Goal: Task Accomplishment & Management: Use online tool/utility

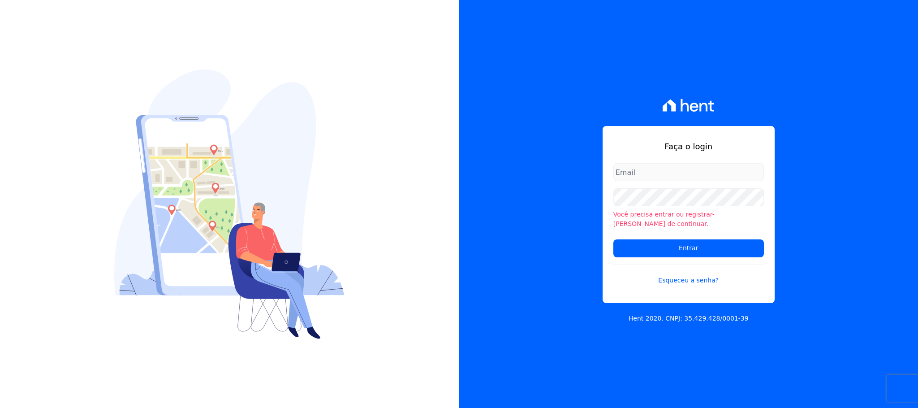
click at [612, 173] on input "email" at bounding box center [689, 172] width 151 height 18
type input "cobranca@construtorafarias.com.br"
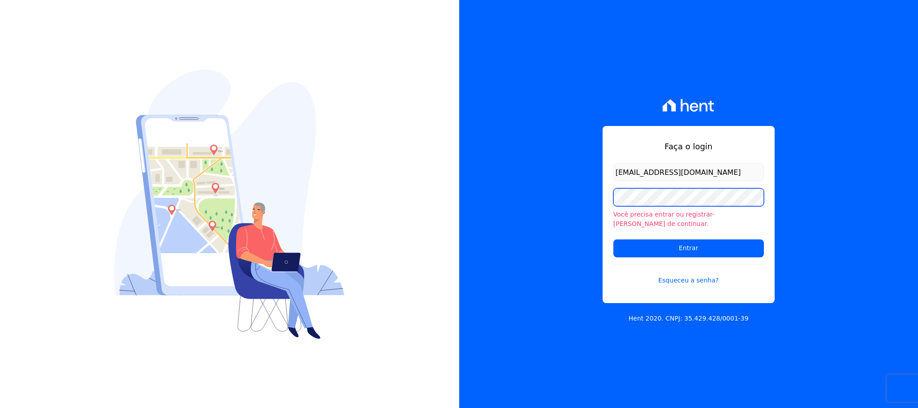
click at [612, 239] on input "Entrar" at bounding box center [689, 248] width 151 height 18
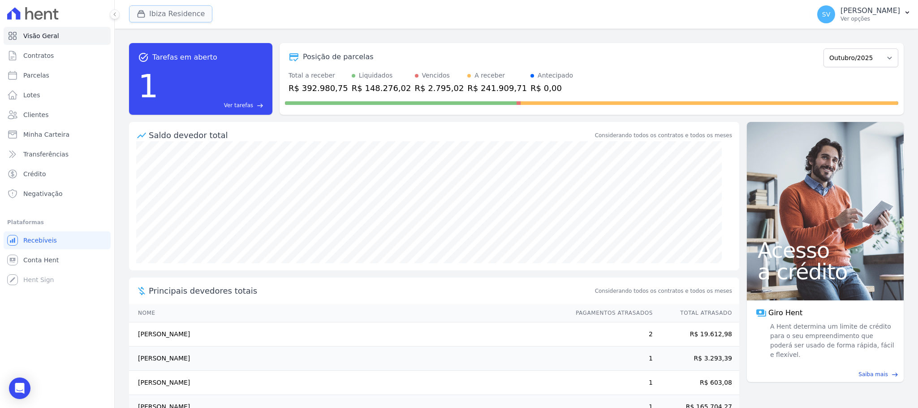
click at [153, 13] on button "Ibiza Residence" at bounding box center [170, 13] width 83 height 17
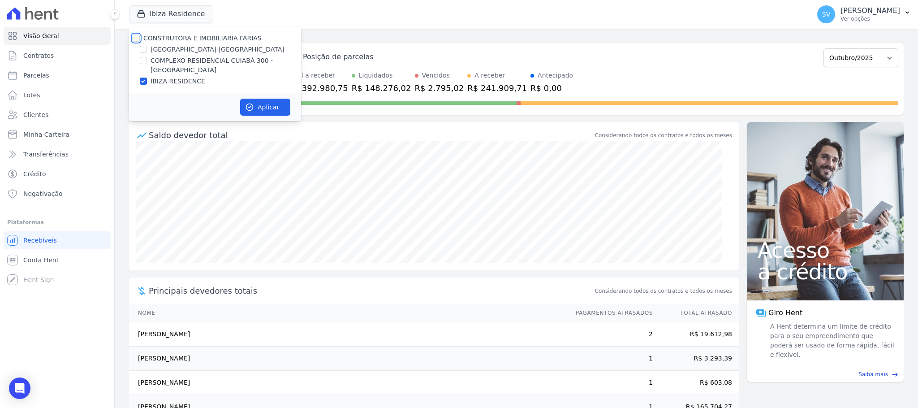
click at [136, 37] on input "CONSTRUTORA E IMOBILIARIA FARIAS" at bounding box center [136, 38] width 7 height 7
checkbox input "true"
click at [259, 107] on button "Aplicar" at bounding box center [265, 107] width 50 height 17
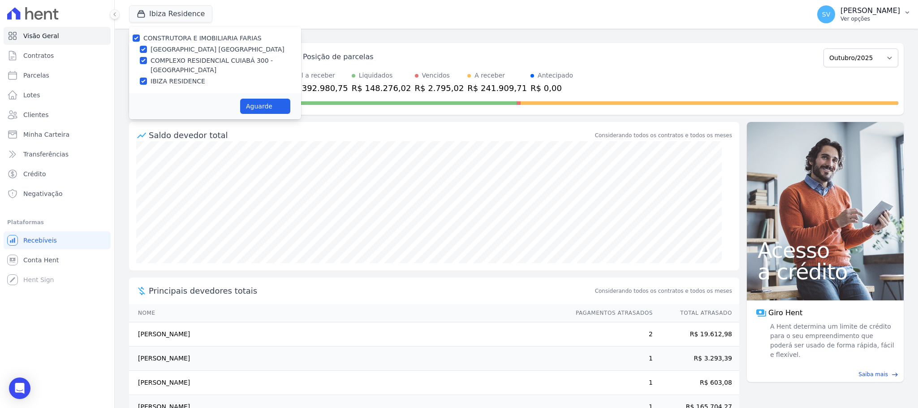
click at [841, 14] on p "[PERSON_NAME] [PERSON_NAME]" at bounding box center [871, 10] width 60 height 9
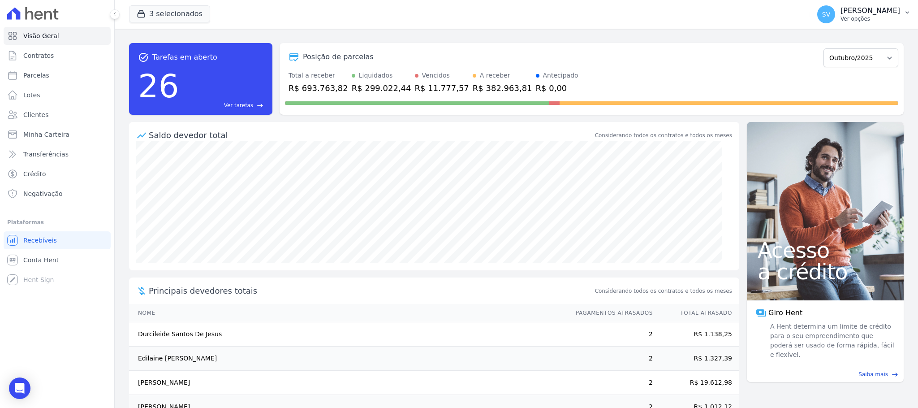
click at [841, 13] on p "[PERSON_NAME] [PERSON_NAME]" at bounding box center [871, 10] width 60 height 9
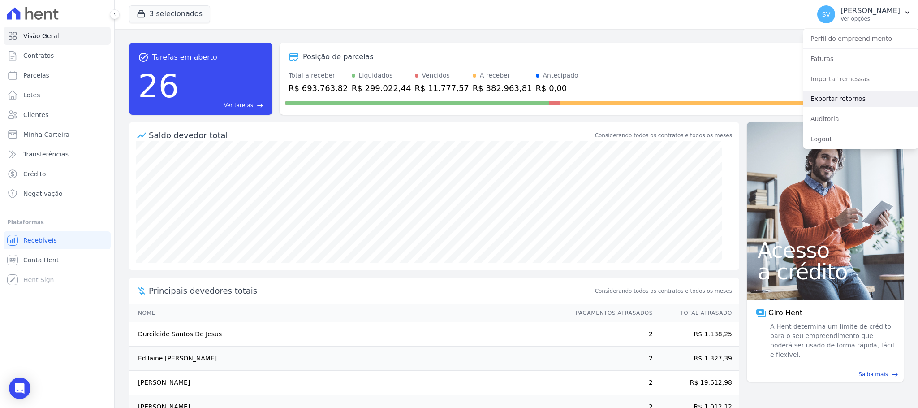
click at [843, 94] on link "Exportar retornos" at bounding box center [861, 99] width 115 height 16
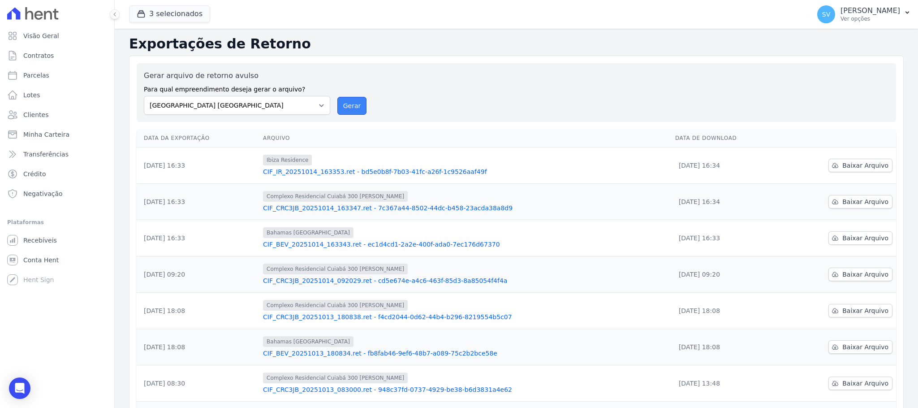
click at [347, 106] on button "Gerar" at bounding box center [353, 106] width 30 height 18
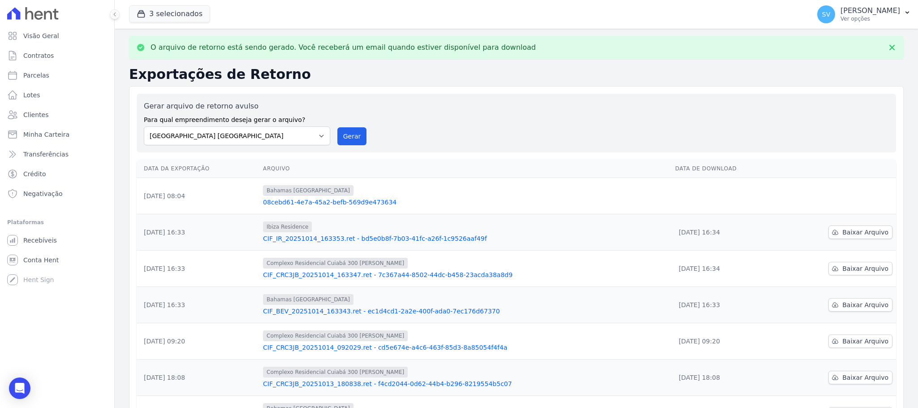
click at [319, 109] on label "Gerar arquivo de retorno avulso" at bounding box center [237, 106] width 186 height 11
click at [320, 131] on select "BAHAMAS EAST VILLAGE COMPLEXO RESIDENCIAL CUIABÁ 300 - JOÃO DE BARRO IBIZA RESI…" at bounding box center [237, 135] width 186 height 19
select select "a999329b-d322-46c5-b2df-9163b092fb9b"
click at [144, 126] on select "BAHAMAS EAST VILLAGE COMPLEXO RESIDENCIAL CUIABÁ 300 - JOÃO DE BARRO IBIZA RESI…" at bounding box center [237, 135] width 186 height 19
click at [347, 137] on button "Gerar" at bounding box center [353, 136] width 30 height 18
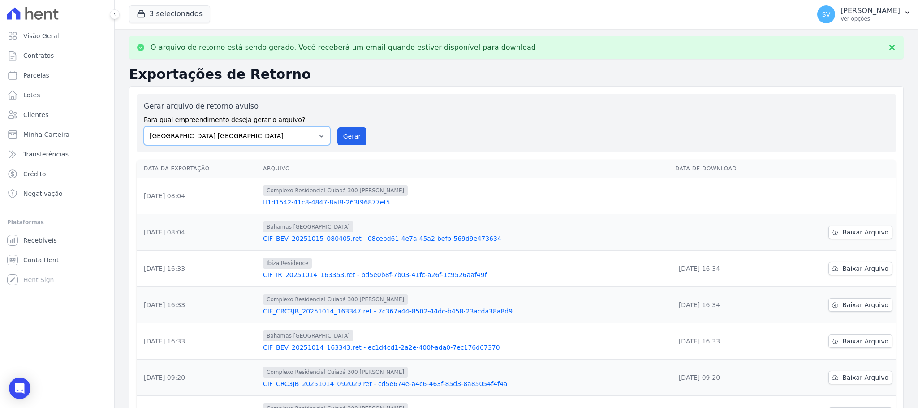
click at [321, 136] on select "BAHAMAS EAST VILLAGE COMPLEXO RESIDENCIAL CUIABÁ 300 - JOÃO DE BARRO IBIZA RESI…" at bounding box center [237, 135] width 186 height 19
select select "73a372cd-5640-41c8-aaea-11bd74619c10"
click at [144, 126] on select "BAHAMAS EAST VILLAGE COMPLEXO RESIDENCIAL CUIABÁ 300 - JOÃO DE BARRO IBIZA RESI…" at bounding box center [237, 135] width 186 height 19
click at [347, 135] on button "Gerar" at bounding box center [353, 136] width 30 height 18
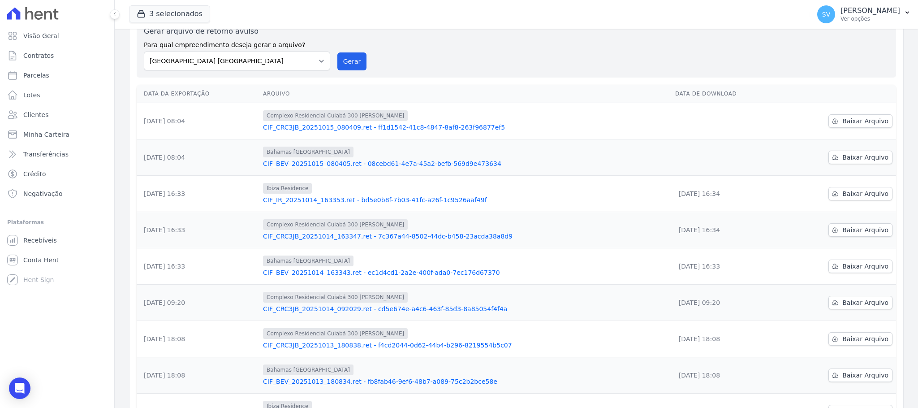
scroll to position [67, 0]
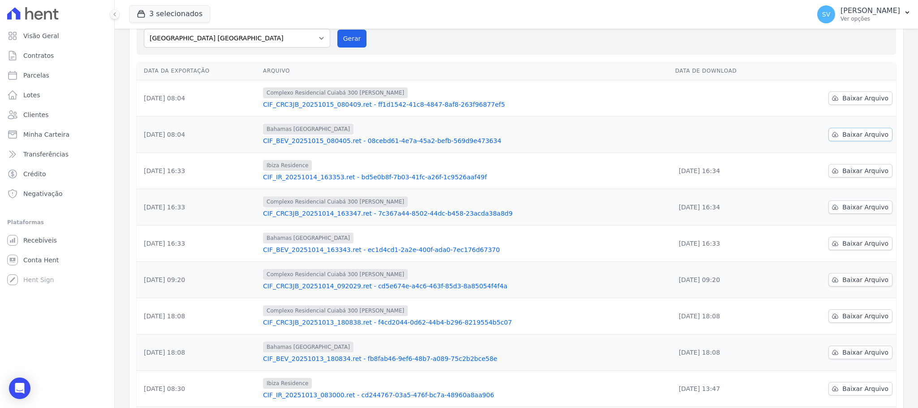
drag, startPoint x: 866, startPoint y: 131, endPoint x: 867, endPoint y: 119, distance: 12.1
click at [865, 131] on span "Baixar Arquivo" at bounding box center [866, 134] width 46 height 9
click at [854, 98] on span "Baixar Arquivo" at bounding box center [866, 98] width 46 height 9
click at [858, 101] on span "Baixar Arquivo" at bounding box center [866, 98] width 46 height 9
click at [856, 100] on span "Baixar Arquivo" at bounding box center [866, 98] width 46 height 9
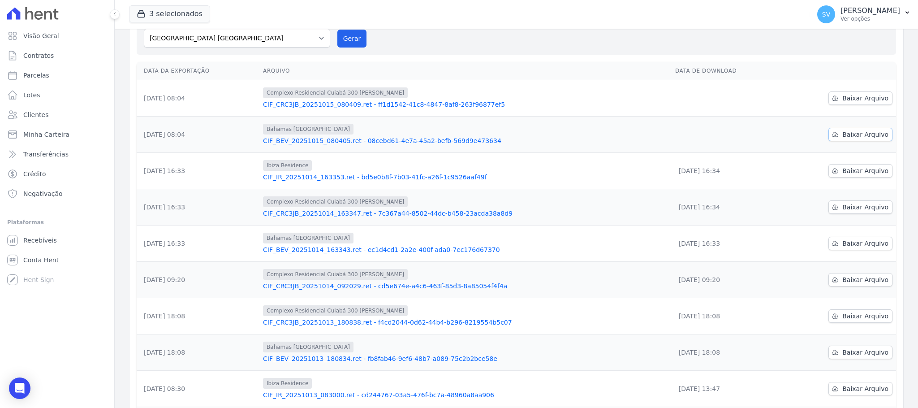
click at [854, 131] on span "Baixar Arquivo" at bounding box center [866, 134] width 46 height 9
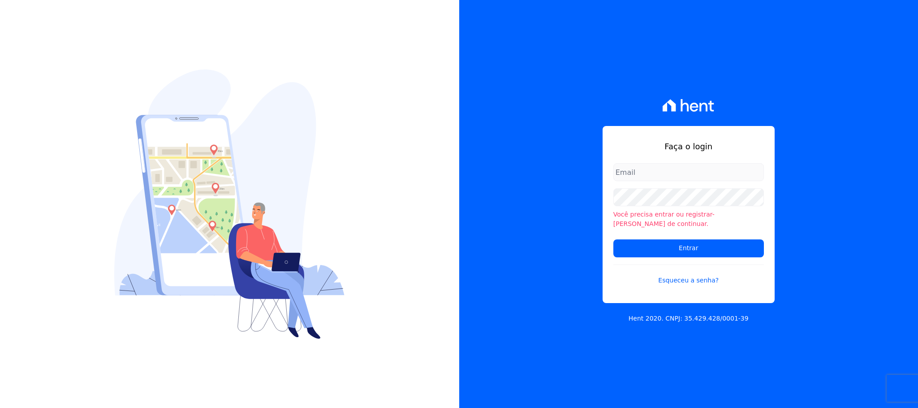
click at [639, 173] on input "email" at bounding box center [689, 172] width 151 height 18
type input "[EMAIL_ADDRESS][DOMAIN_NAME]"
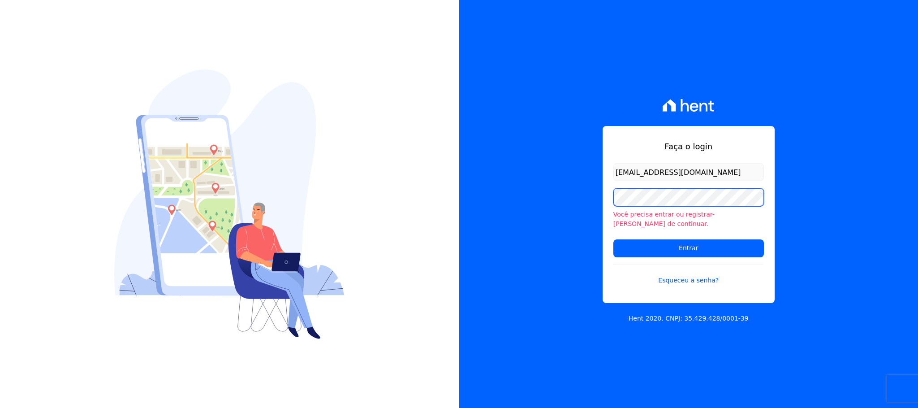
click at [614, 239] on input "Entrar" at bounding box center [689, 248] width 151 height 18
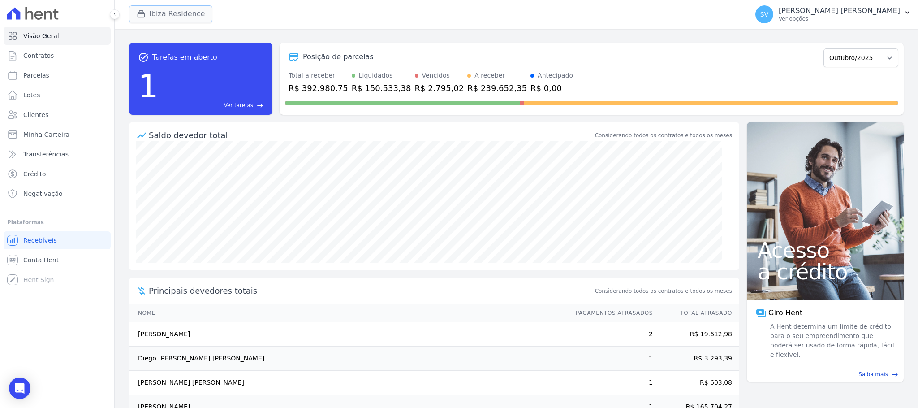
click at [140, 15] on icon "button" at bounding box center [141, 13] width 9 height 9
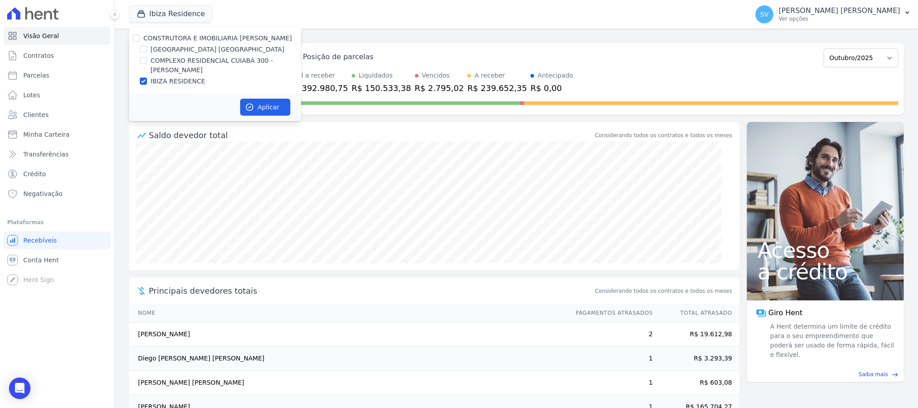
click at [131, 34] on div "CONSTRUTORA E IMOBILIARIA FARIAS" at bounding box center [215, 38] width 172 height 9
click at [133, 37] on input "CONSTRUTORA E IMOBILIARIA FARIAS" at bounding box center [136, 38] width 7 height 7
checkbox input "true"
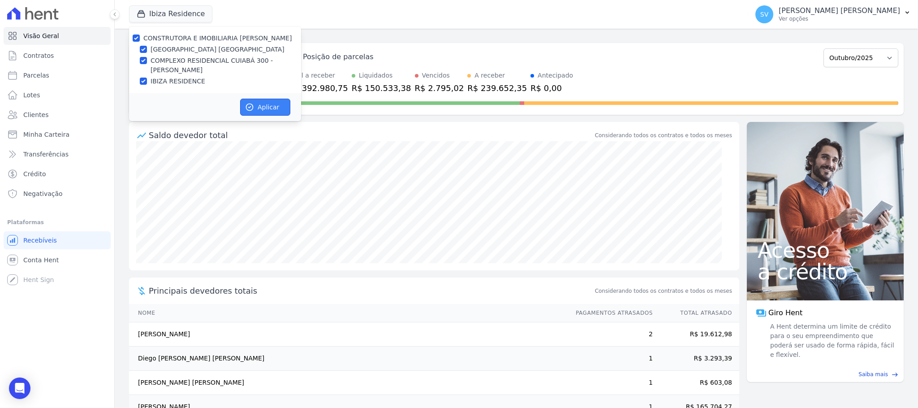
click at [247, 103] on icon "button" at bounding box center [249, 107] width 9 height 9
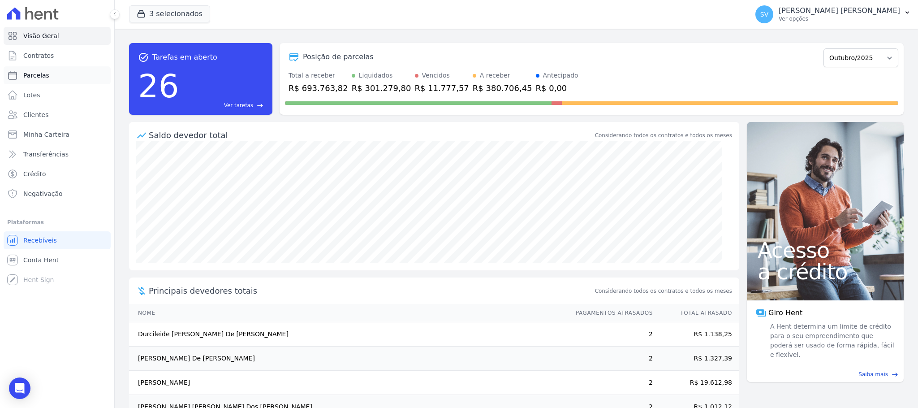
click at [52, 75] on link "Parcelas" at bounding box center [57, 75] width 107 height 18
select select
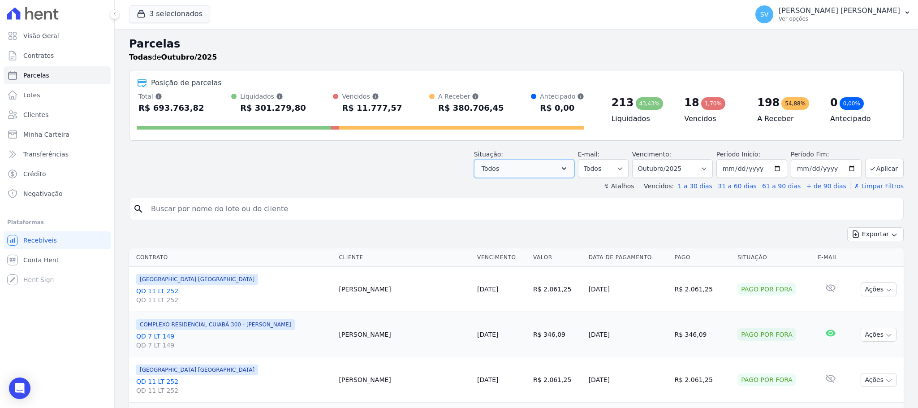
click at [567, 165] on icon "button" at bounding box center [564, 168] width 9 height 9
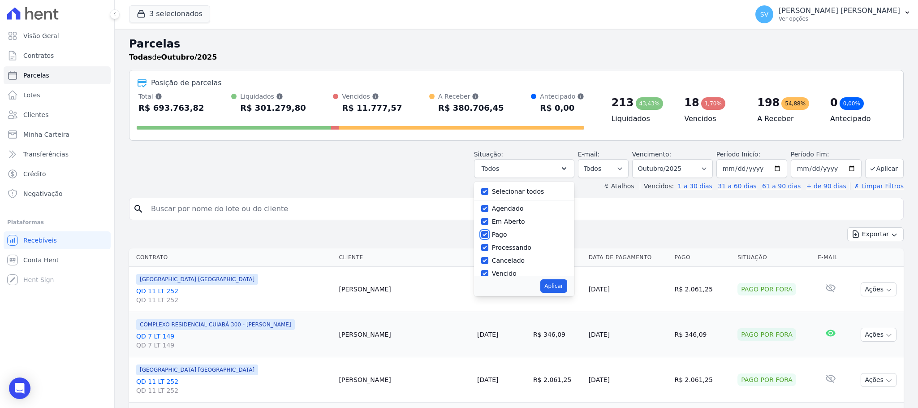
click at [487, 235] on input "Pago" at bounding box center [484, 234] width 7 height 7
checkbox input "false"
drag, startPoint x: 489, startPoint y: 248, endPoint x: 491, endPoint y: 260, distance: 11.8
click at [489, 248] on div at bounding box center [484, 247] width 7 height 9
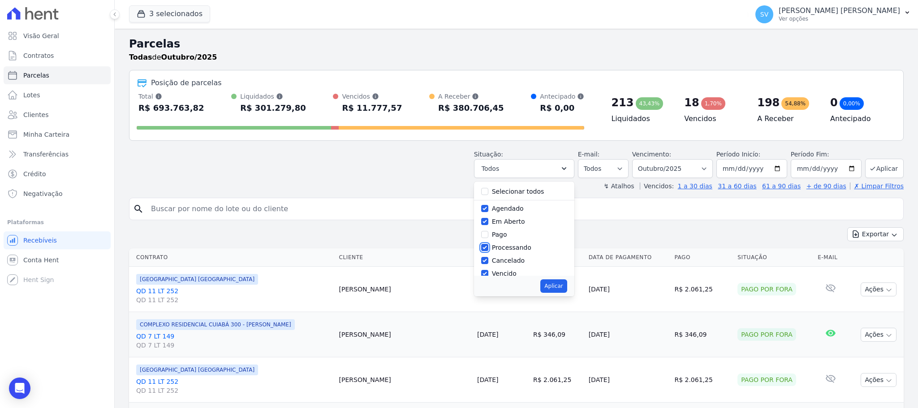
click at [485, 249] on input "Processando" at bounding box center [484, 247] width 7 height 7
checkbox input "false"
click at [485, 261] on input "Cancelado" at bounding box center [484, 260] width 7 height 7
checkbox input "false"
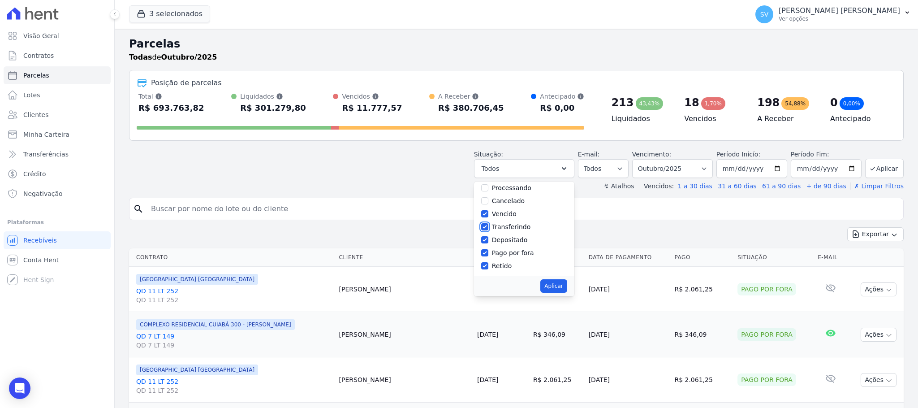
click at [488, 230] on input "Transferindo" at bounding box center [484, 226] width 7 height 7
checkbox input "false"
click at [486, 242] on input "Depositado" at bounding box center [484, 239] width 7 height 7
checkbox input "false"
click at [487, 253] on input "Pago por fora" at bounding box center [484, 252] width 7 height 7
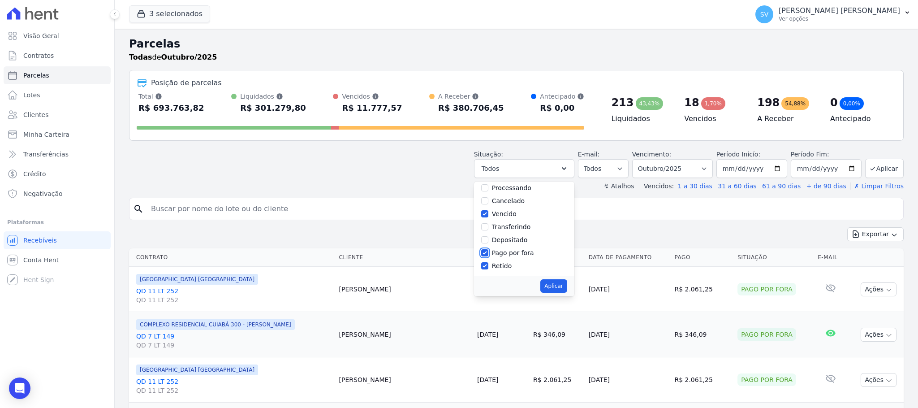
checkbox input "false"
click at [486, 265] on input "Retido" at bounding box center [484, 265] width 7 height 7
checkbox input "false"
click at [559, 289] on button "Aplicar" at bounding box center [554, 285] width 26 height 13
select select "scheduled"
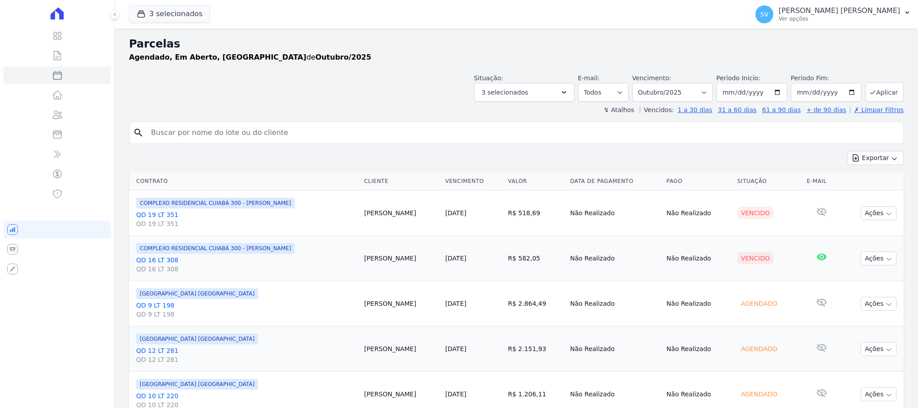
select select
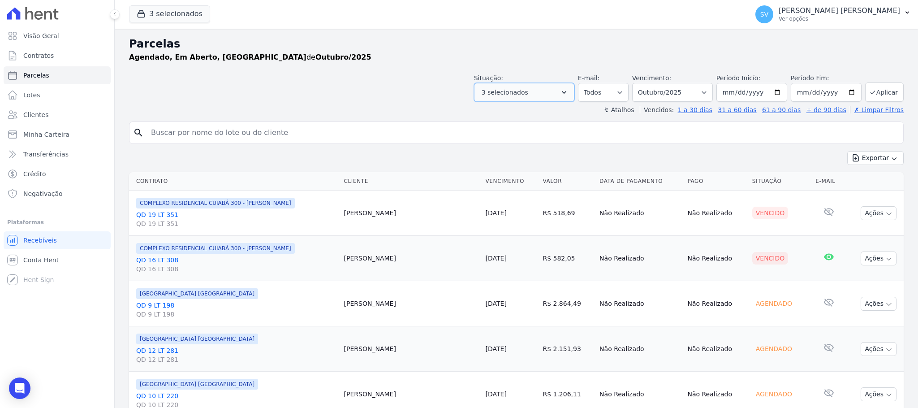
click at [570, 89] on button "3 selecionados" at bounding box center [524, 92] width 100 height 19
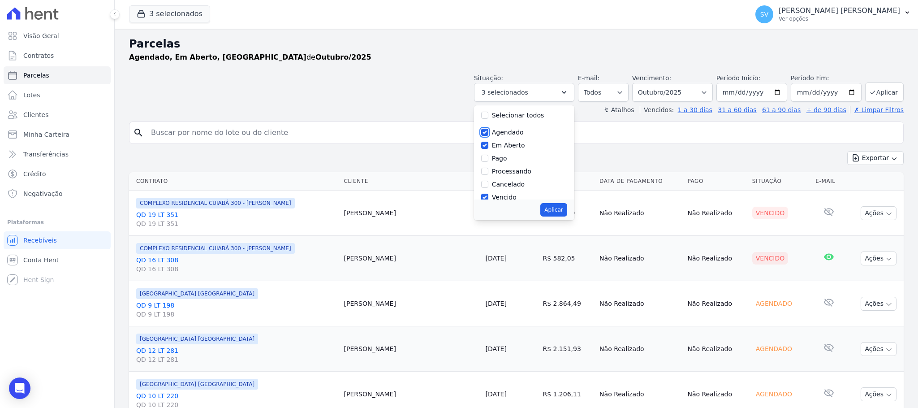
click at [485, 134] on input "Agendado" at bounding box center [484, 132] width 7 height 7
checkbox input "false"
click at [562, 211] on button "Aplicar" at bounding box center [554, 209] width 26 height 13
select select "pending"
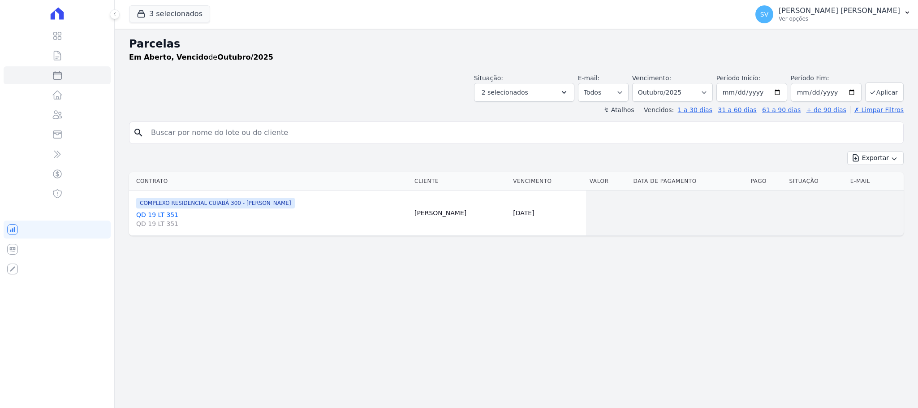
select select
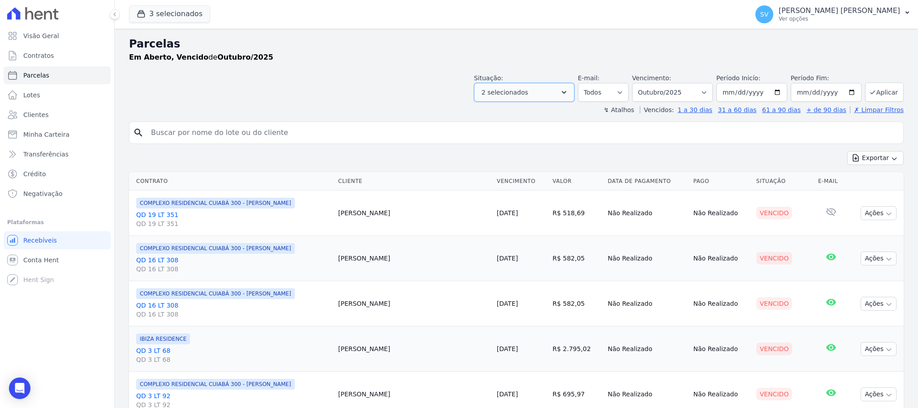
click at [558, 89] on button "2 selecionados" at bounding box center [524, 92] width 100 height 19
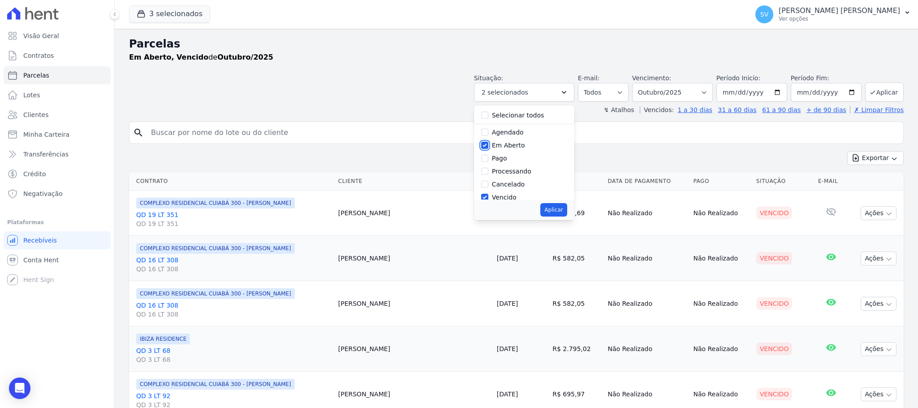
click at [488, 145] on input "Em Aberto" at bounding box center [484, 145] width 7 height 7
checkbox input "false"
click at [557, 215] on button "Aplicar" at bounding box center [554, 209] width 26 height 13
select select "overdue"
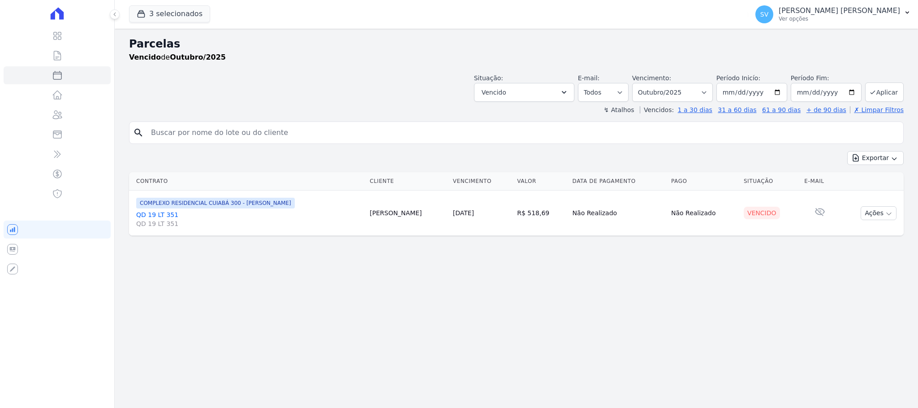
select select
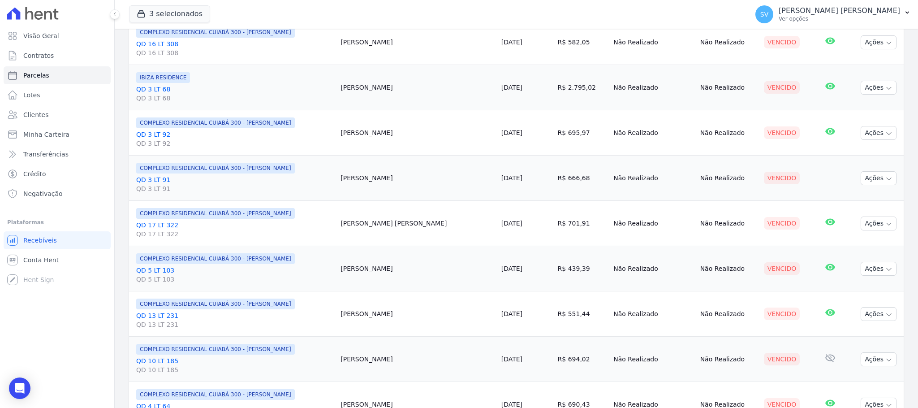
scroll to position [24, 0]
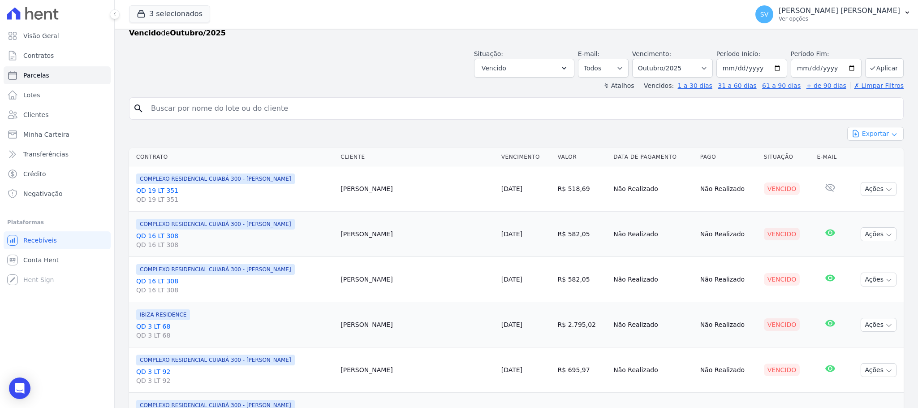
drag, startPoint x: 863, startPoint y: 136, endPoint x: 858, endPoint y: 135, distance: 5.0
click at [860, 135] on button "Exportar" at bounding box center [876, 134] width 56 height 14
click at [872, 175] on span "Exportar CSV" at bounding box center [875, 170] width 48 height 9
